Goal: Information Seeking & Learning: Learn about a topic

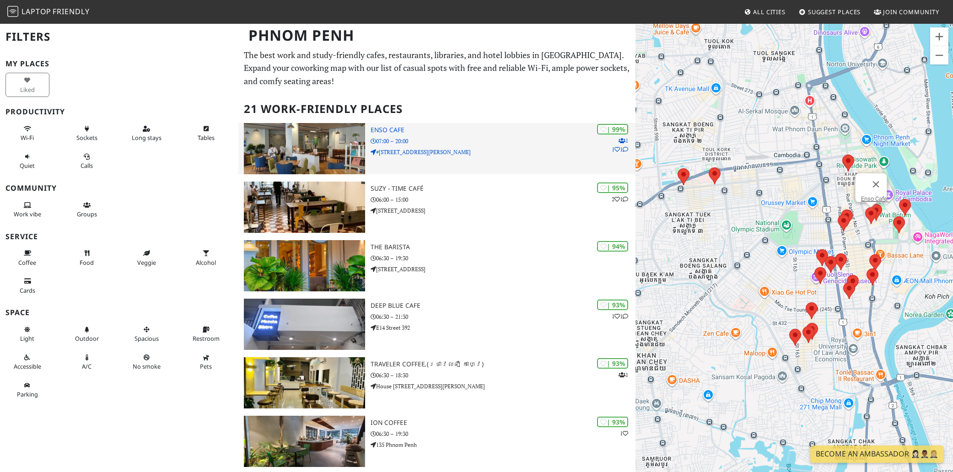
click at [402, 131] on h3 "Enso Cafe" at bounding box center [503, 130] width 265 height 8
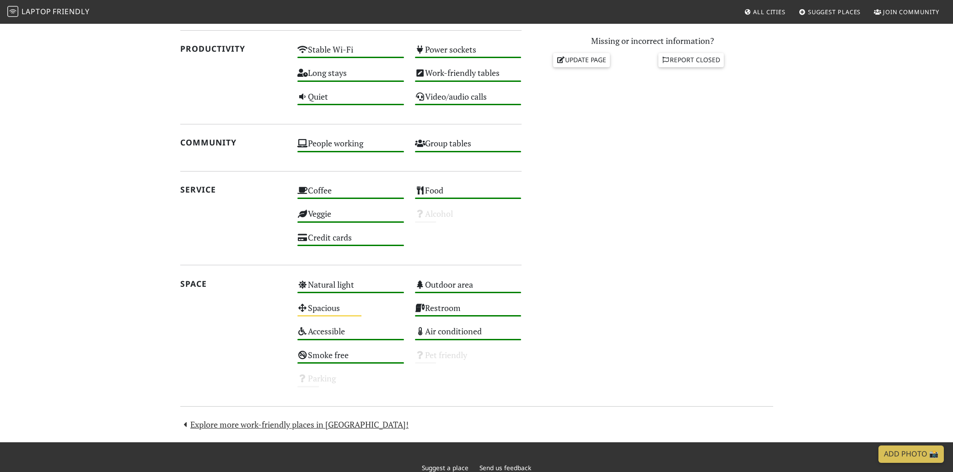
scroll to position [329, 0]
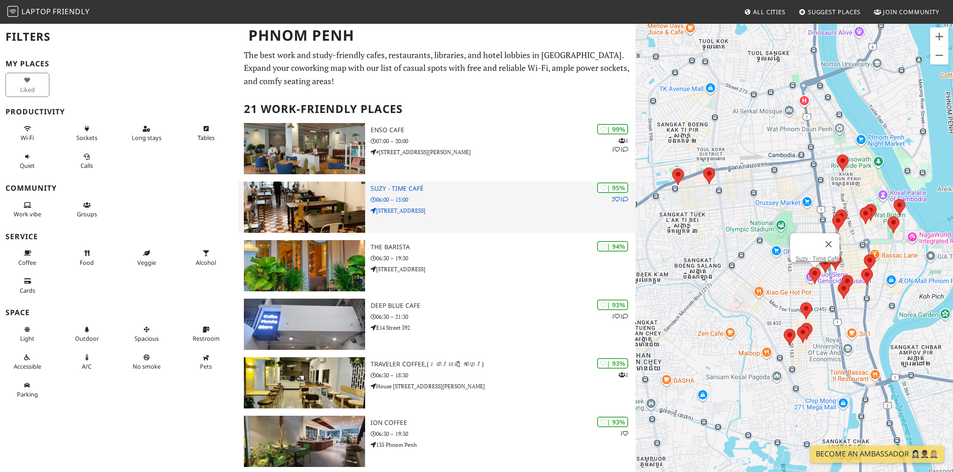
click at [407, 197] on p "06:00 – 15:00" at bounding box center [503, 199] width 265 height 9
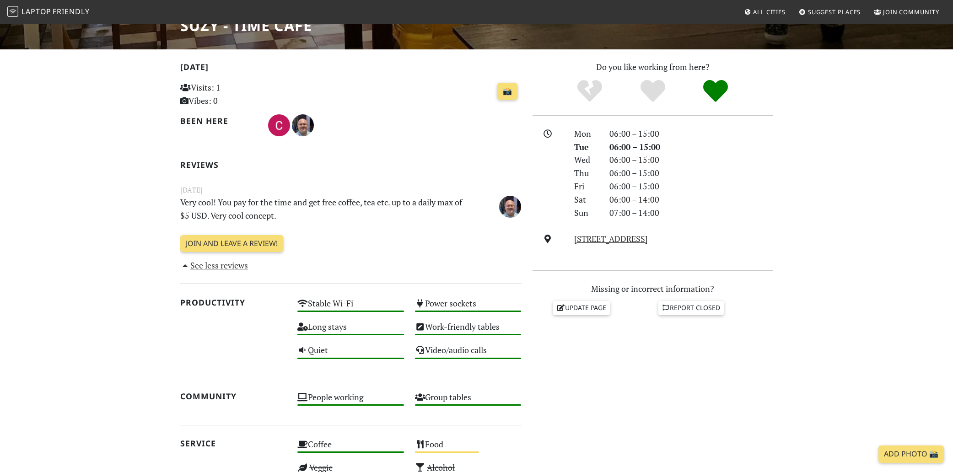
scroll to position [62, 0]
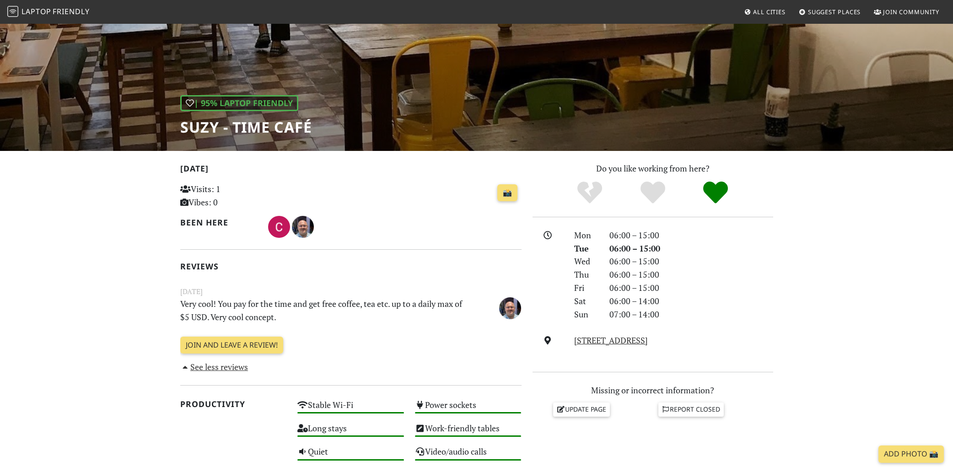
click at [198, 129] on h1 "Suzy - Time Café" at bounding box center [246, 127] width 132 height 17
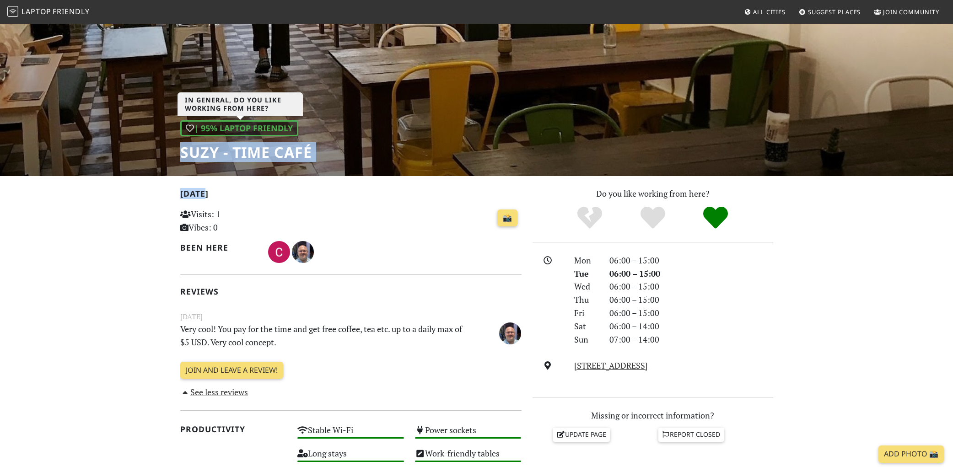
copy div "Suzy - Time Café Today"
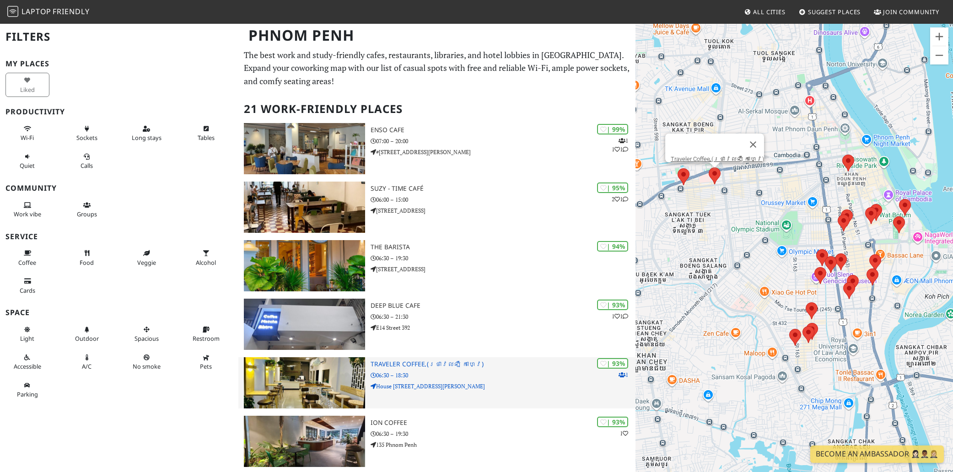
click at [418, 365] on h3 "Traveler Coffee (ថ្រាវលឡឺ កាហ្វេ)" at bounding box center [503, 365] width 265 height 8
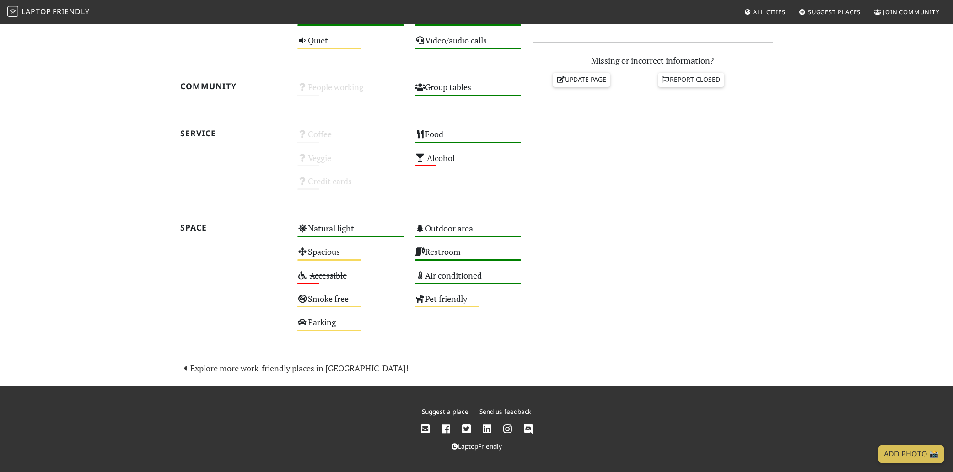
scroll to position [63, 0]
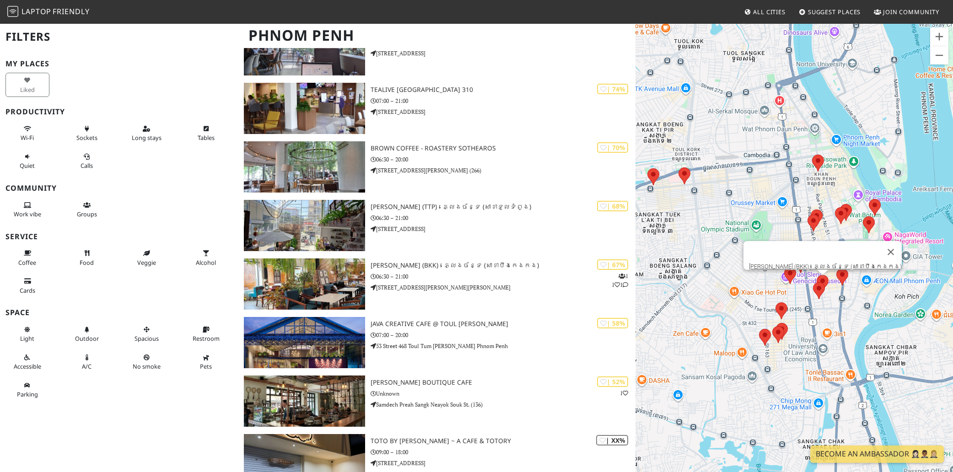
scroll to position [824, 0]
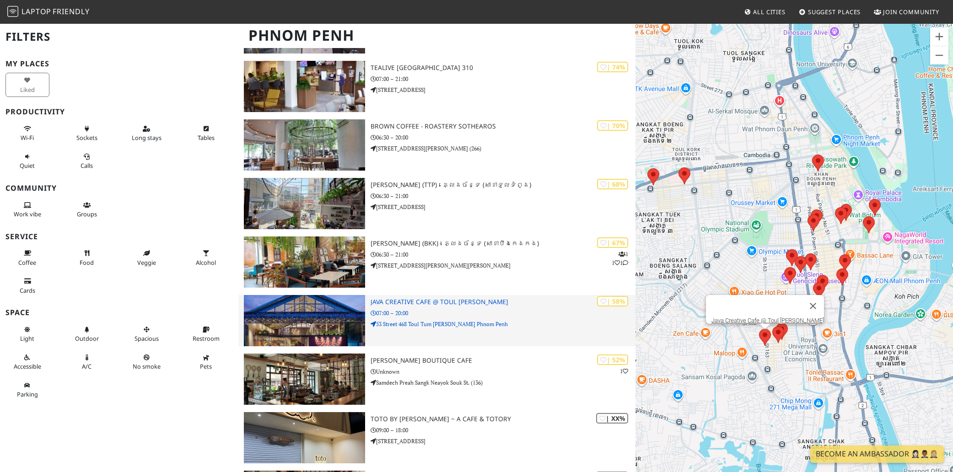
click at [425, 300] on h3 "Java Creative Cafe @ Toul [PERSON_NAME]" at bounding box center [503, 302] width 265 height 8
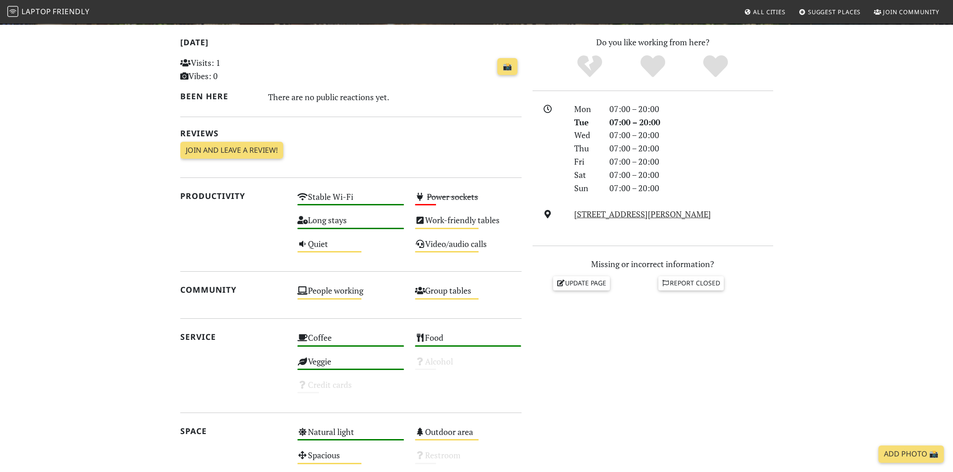
scroll to position [63, 0]
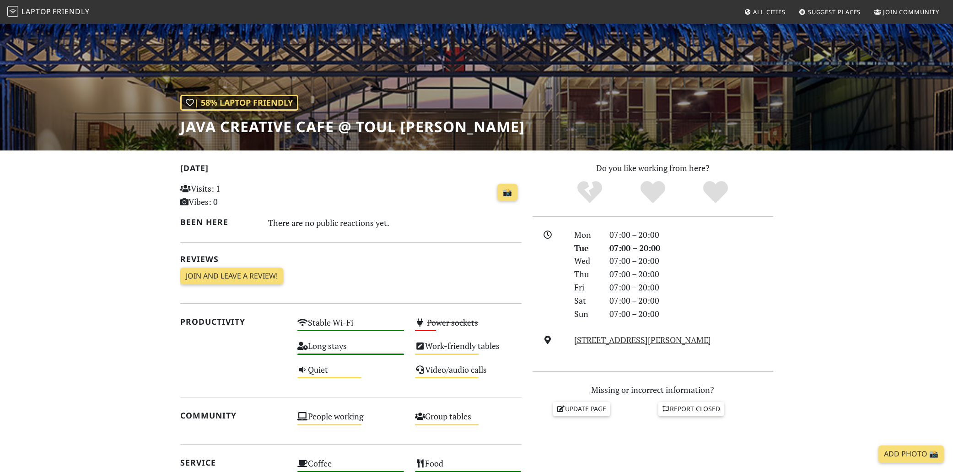
click at [181, 128] on h1 "Java Creative Cafe @ Toul [PERSON_NAME]" at bounding box center [352, 126] width 345 height 17
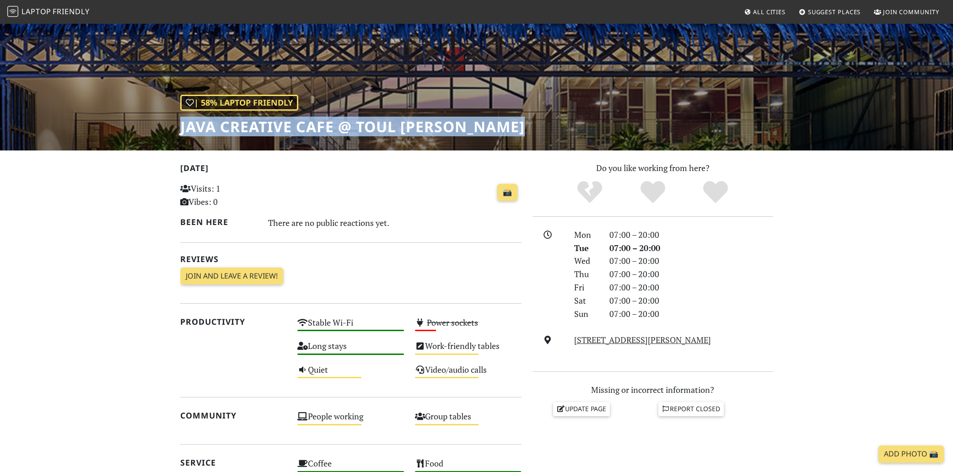
click at [181, 128] on h1 "Java Creative Cafe @ Toul [PERSON_NAME]" at bounding box center [352, 126] width 345 height 17
copy div "Java Creative Cafe @ Toul [PERSON_NAME]"
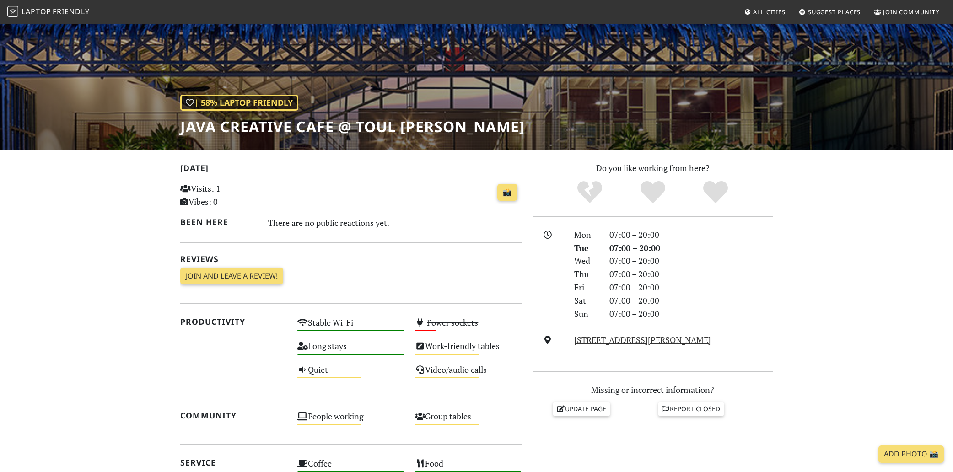
click at [108, 193] on section "[DATE] Visits: 1 Vibes: 0 📸 Been here There are no public reactions yet. Review…" at bounding box center [476, 433] width 953 height 565
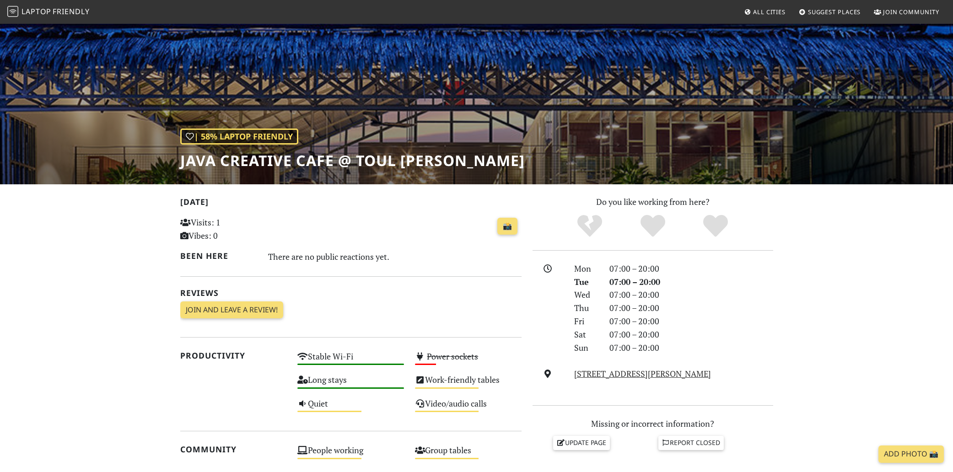
scroll to position [0, 0]
